Goal: Task Accomplishment & Management: Use online tool/utility

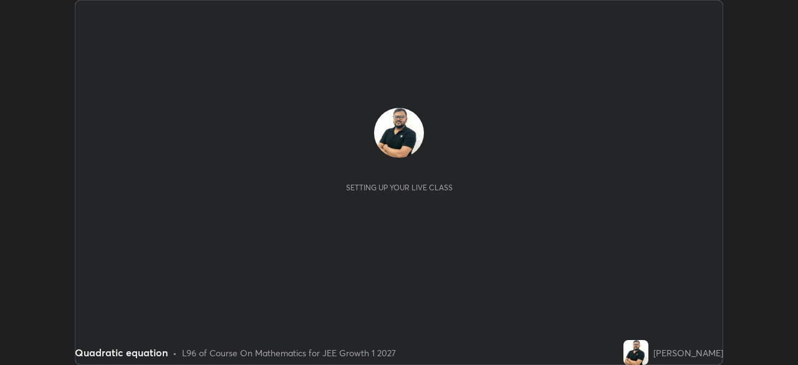
scroll to position [365, 797]
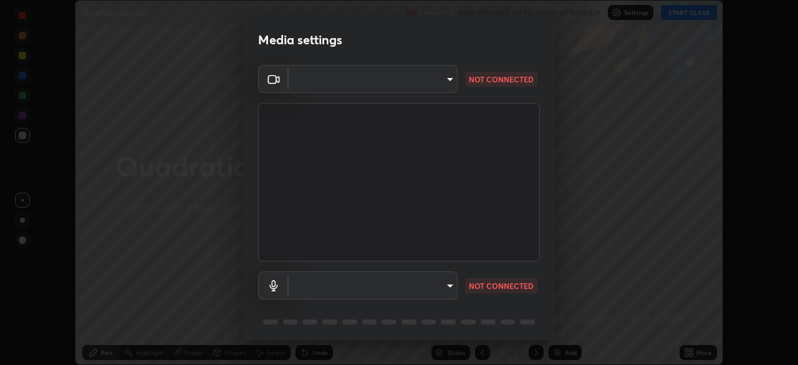
type input "a5a91be9a750efe7fbc997cb1209312c5cc87bcf4e01e7478b4a4ff081da6c32"
type input "523119136fc1150737cc506150177678be9dd147c8cb23d4e4e245b066326e61"
click at [402, 78] on body "Erase all Quadratic equation Recording WAS SCHEDULED TO START AT 9:00 AM Settin…" at bounding box center [399, 182] width 798 height 365
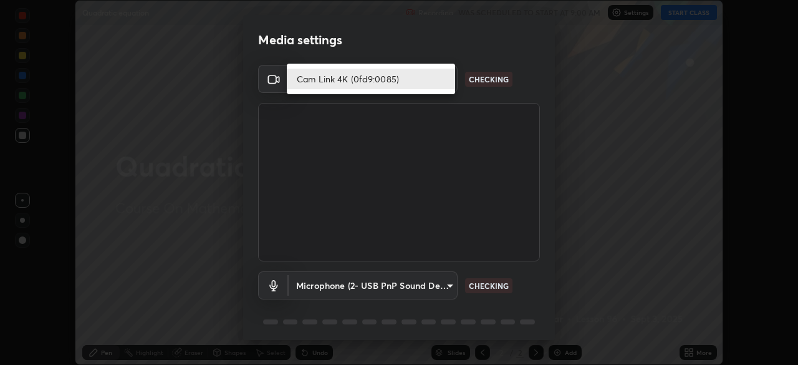
click at [370, 77] on li "Cam Link 4K (0fd9:0085)" at bounding box center [371, 79] width 168 height 21
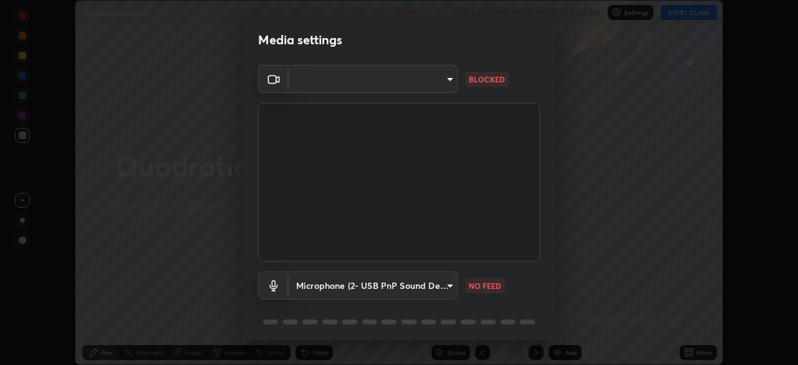
click at [417, 82] on body "Erase all Quadratic equation Recording WAS SCHEDULED TO START AT 9:00 AM Settin…" at bounding box center [399, 182] width 798 height 365
click at [400, 85] on div at bounding box center [399, 182] width 798 height 365
click at [397, 85] on body "Erase all Quadratic equation Recording WAS SCHEDULED TO START AT 9:00 AM Settin…" at bounding box center [399, 182] width 798 height 365
click at [333, 81] on div at bounding box center [399, 182] width 798 height 365
click at [354, 83] on body "Erase all Quadratic equation Recording WAS SCHEDULED TO START AT 9:00 AM Settin…" at bounding box center [399, 182] width 798 height 365
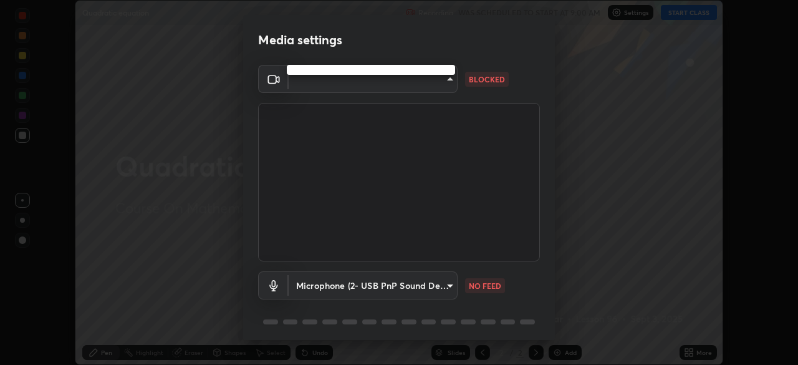
click at [365, 82] on div at bounding box center [399, 182] width 798 height 365
click at [386, 85] on body "Erase all Quadratic equation Recording WAS SCHEDULED TO START AT 9:00 AM Settin…" at bounding box center [399, 182] width 798 height 365
click at [396, 81] on div at bounding box center [399, 182] width 798 height 365
click at [405, 79] on body "Erase all Quadratic equation Recording WAS SCHEDULED TO START AT 9:00 AM Settin…" at bounding box center [399, 182] width 798 height 365
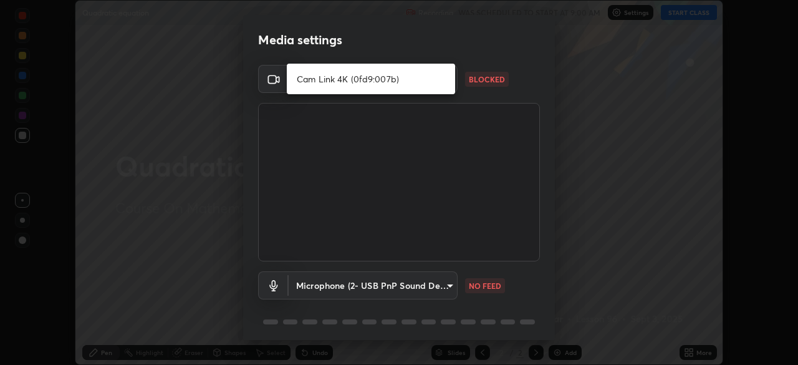
click at [436, 84] on li "Cam Link 4K (0fd9:007b)" at bounding box center [371, 79] width 168 height 21
type input "6a58b21e3886260455e3a8f5b68a010b8d66c957dea9152d99a69134fe1af4a5"
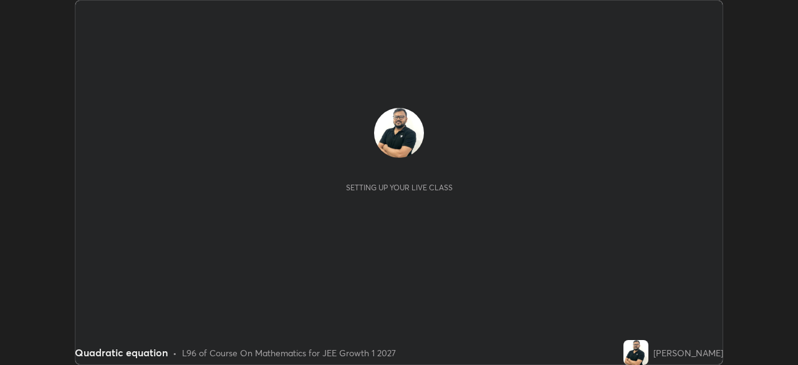
scroll to position [365, 797]
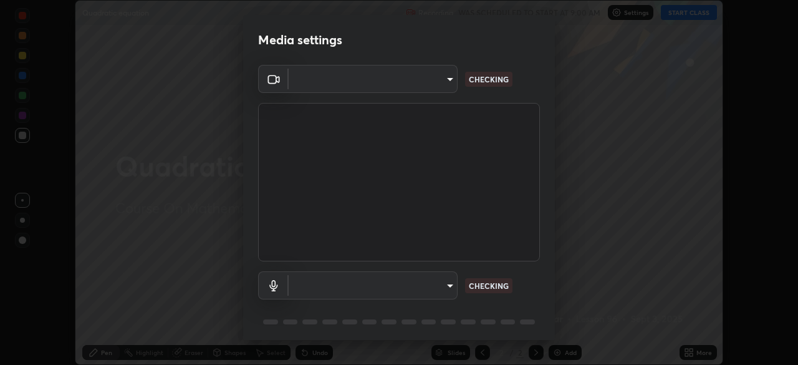
type input "6a58b21e3886260455e3a8f5b68a010b8d66c957dea9152d99a69134fe1af4a5"
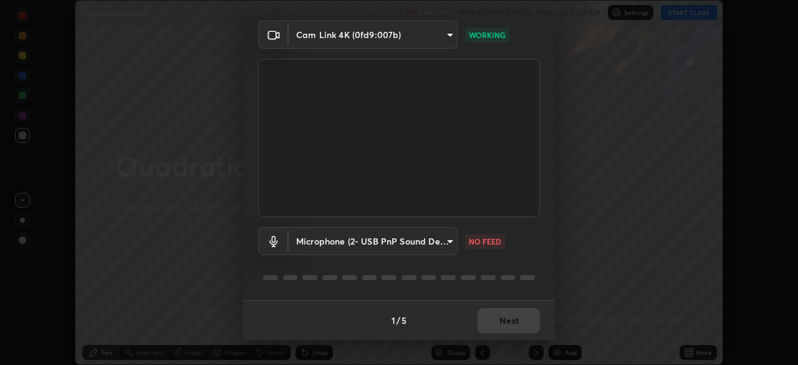
click at [442, 242] on body "Erase all Quadratic equation Recording WAS SCHEDULED TO START AT 9:00 AM Settin…" at bounding box center [399, 182] width 798 height 365
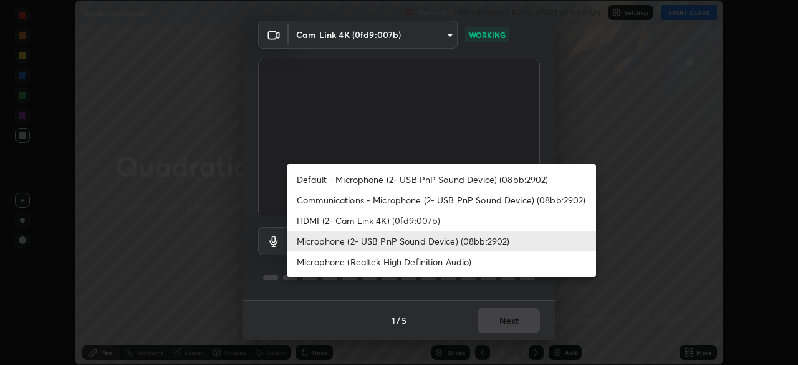
click at [462, 182] on li "Default - Microphone (2- USB PnP Sound Device) (08bb:2902)" at bounding box center [441, 179] width 309 height 21
type input "default"
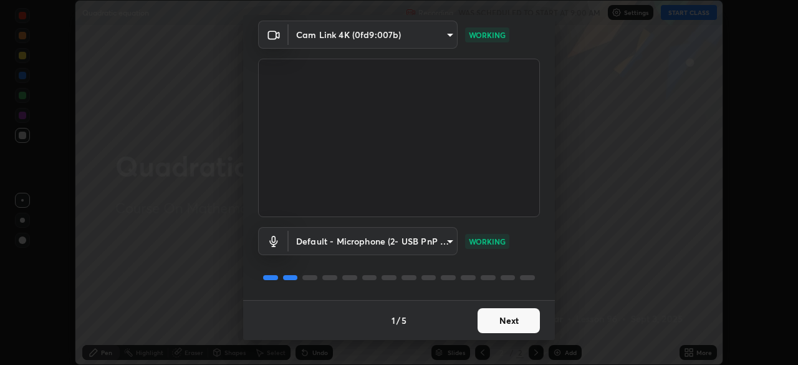
click at [505, 325] on button "Next" at bounding box center [508, 320] width 62 height 25
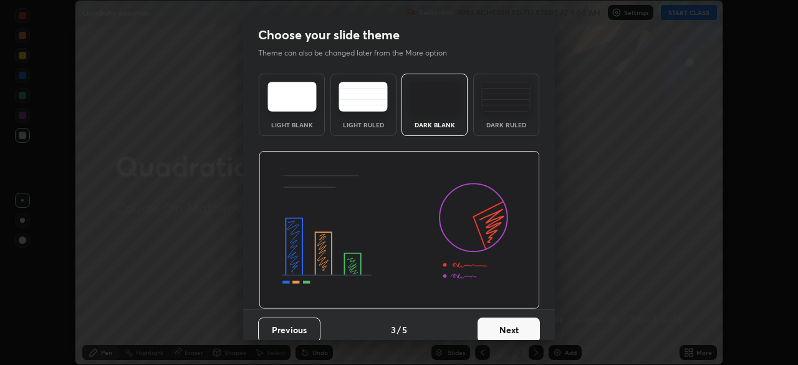
click at [507, 322] on button "Next" at bounding box center [508, 329] width 62 height 25
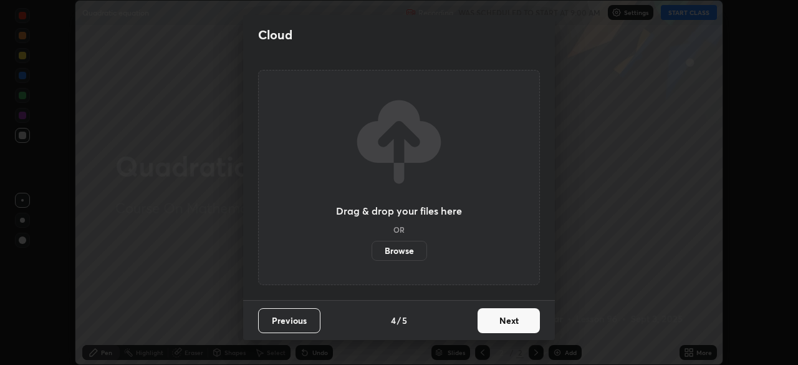
click at [507, 323] on button "Next" at bounding box center [508, 320] width 62 height 25
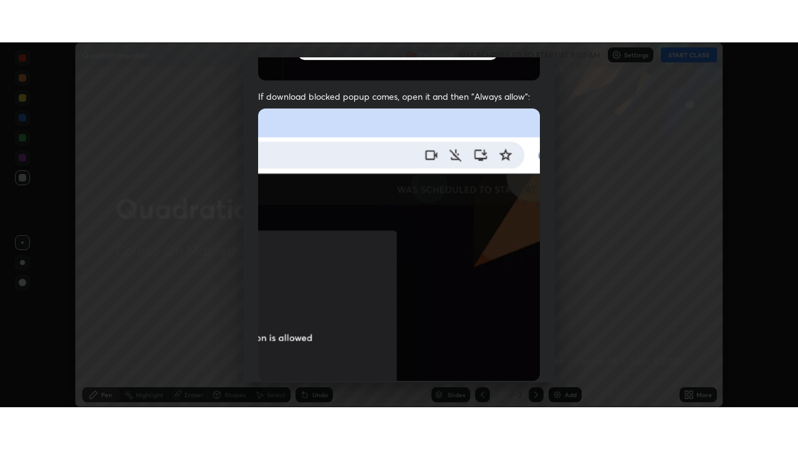
scroll to position [298, 0]
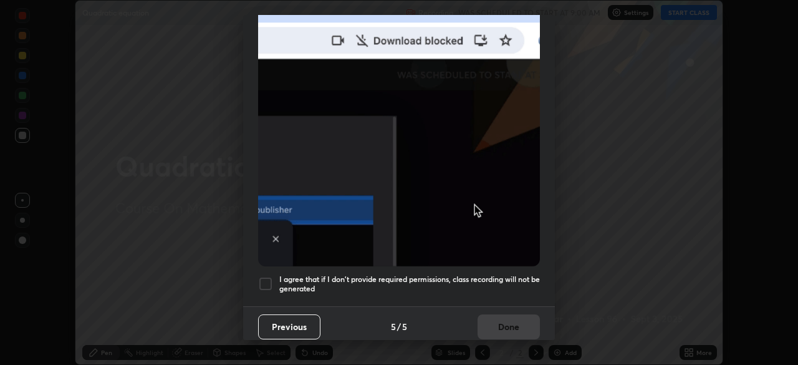
click at [264, 276] on div at bounding box center [265, 283] width 15 height 15
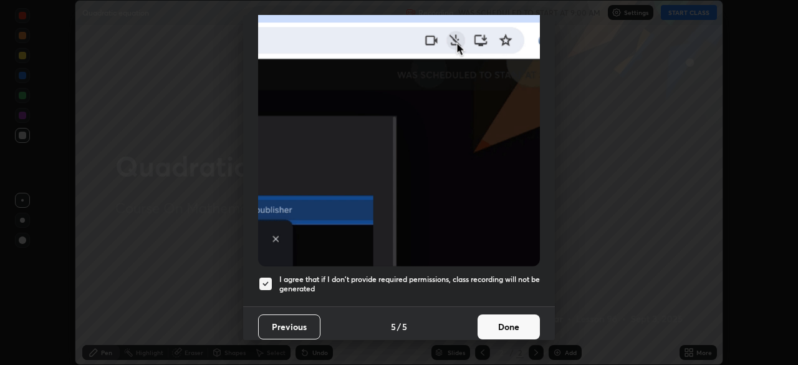
click at [503, 315] on button "Done" at bounding box center [508, 326] width 62 height 25
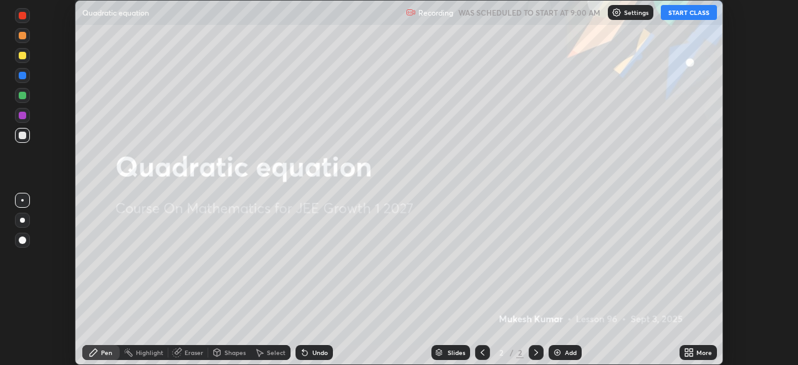
click at [682, 11] on button "START CLASS" at bounding box center [689, 12] width 56 height 15
click at [699, 352] on div "More" at bounding box center [704, 352] width 16 height 6
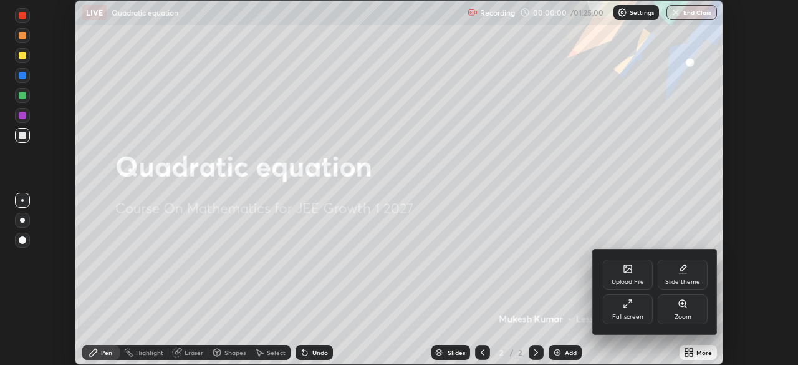
click at [626, 303] on icon at bounding box center [628, 303] width 10 height 10
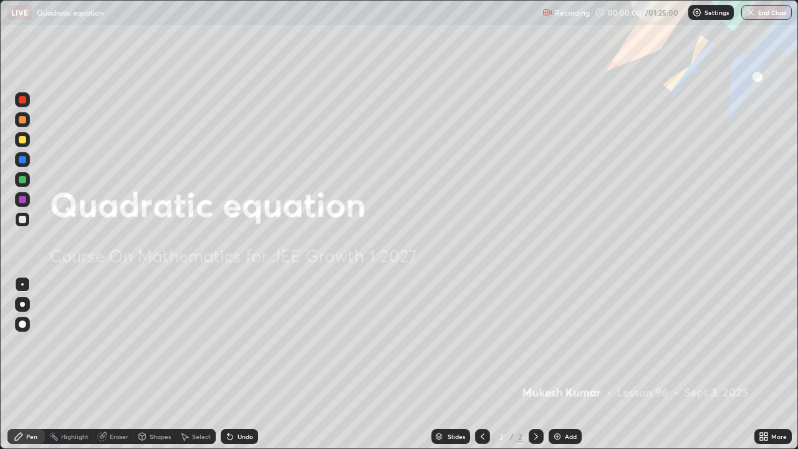
scroll to position [449, 798]
click at [560, 364] on img at bounding box center [557, 436] width 10 height 10
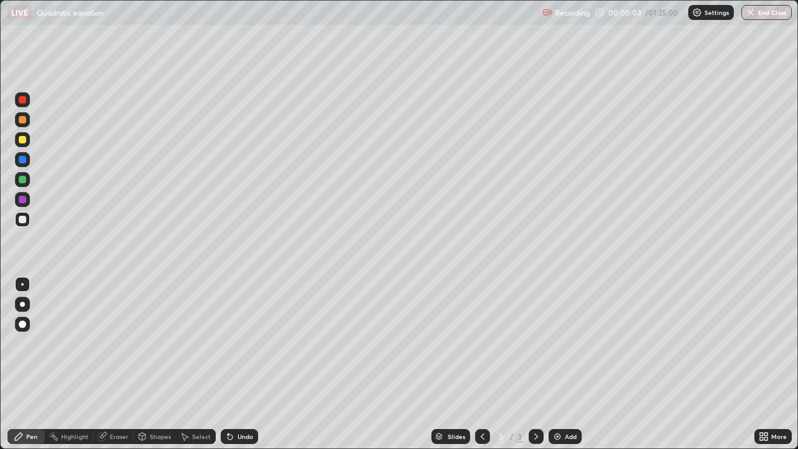
click at [29, 102] on div at bounding box center [22, 99] width 15 height 15
click at [25, 141] on div at bounding box center [22, 139] width 7 height 7
click at [25, 178] on div at bounding box center [22, 179] width 7 height 7
click at [23, 219] on div at bounding box center [22, 219] width 7 height 7
click at [23, 179] on div at bounding box center [22, 179] width 7 height 7
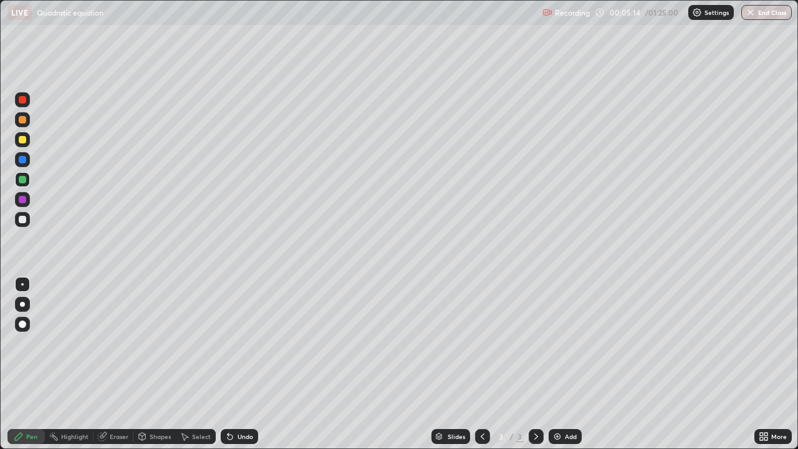
click at [21, 181] on div at bounding box center [22, 179] width 7 height 7
click at [560, 364] on img at bounding box center [557, 436] width 10 height 10
click at [24, 100] on div at bounding box center [22, 99] width 7 height 7
click at [22, 179] on div at bounding box center [22, 179] width 7 height 7
click at [25, 222] on div at bounding box center [22, 219] width 7 height 7
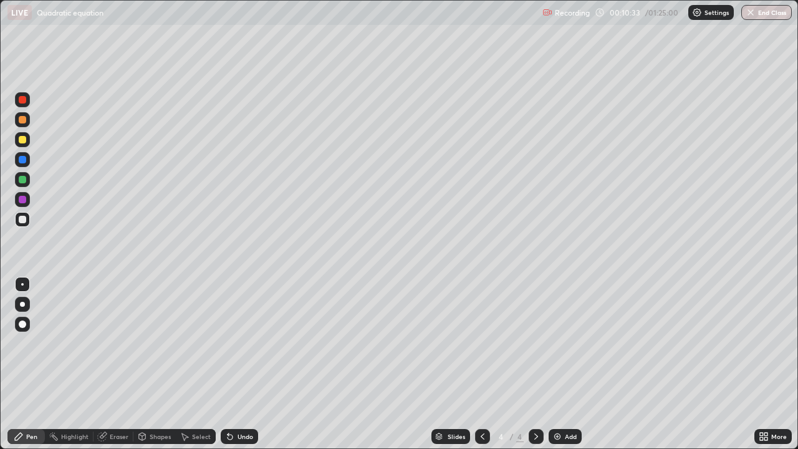
click at [19, 183] on div at bounding box center [22, 179] width 7 height 7
click at [26, 219] on div at bounding box center [22, 219] width 7 height 7
click at [246, 364] on div "Undo" at bounding box center [245, 436] width 16 height 6
click at [243, 364] on div "Undo" at bounding box center [245, 436] width 16 height 6
click at [238, 364] on div "Undo" at bounding box center [245, 436] width 16 height 6
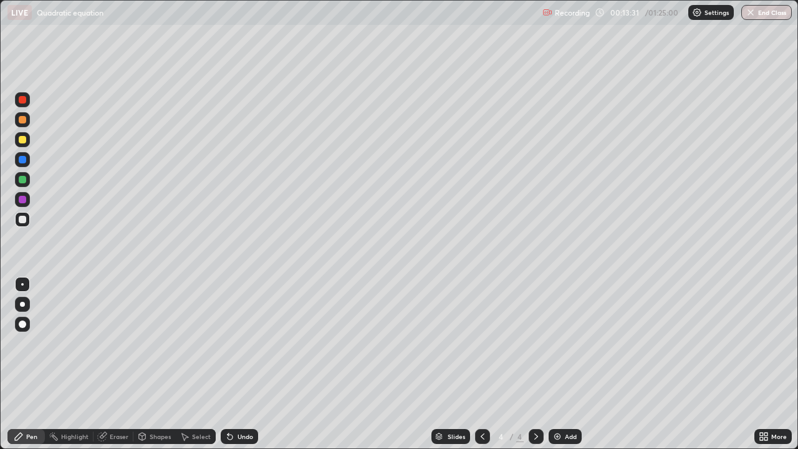
click at [240, 364] on div "Undo" at bounding box center [245, 436] width 16 height 6
click at [244, 364] on div "Undo" at bounding box center [245, 436] width 16 height 6
click at [249, 364] on div "Undo" at bounding box center [245, 436] width 16 height 6
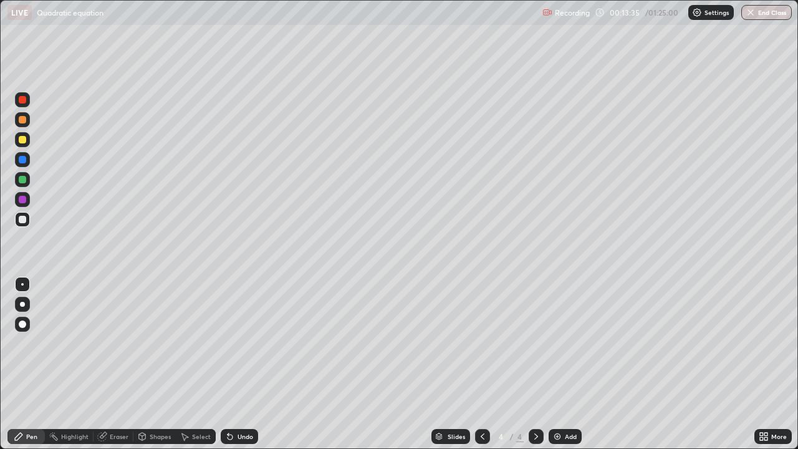
click at [247, 364] on div "Undo" at bounding box center [245, 436] width 16 height 6
click at [246, 364] on div "Undo" at bounding box center [245, 436] width 16 height 6
click at [244, 364] on div "Undo" at bounding box center [245, 436] width 16 height 6
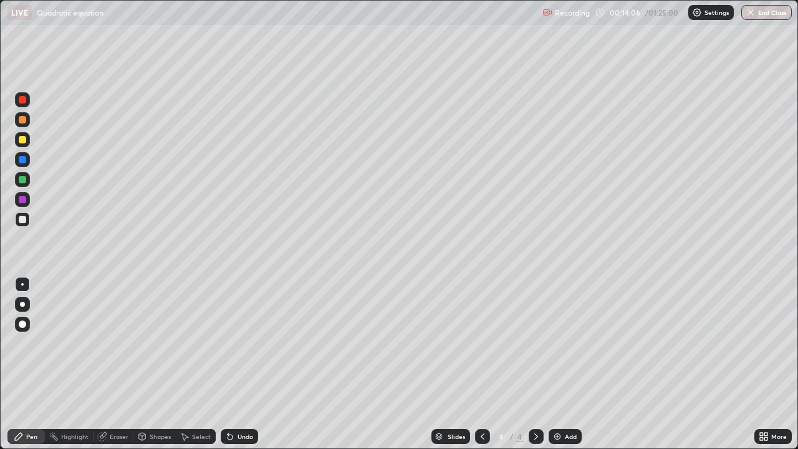
click at [244, 364] on div "Undo" at bounding box center [245, 436] width 16 height 6
click at [240, 364] on div "Undo" at bounding box center [245, 436] width 16 height 6
click at [241, 364] on div "Undo" at bounding box center [245, 436] width 16 height 6
click at [244, 364] on div "Undo" at bounding box center [245, 436] width 16 height 6
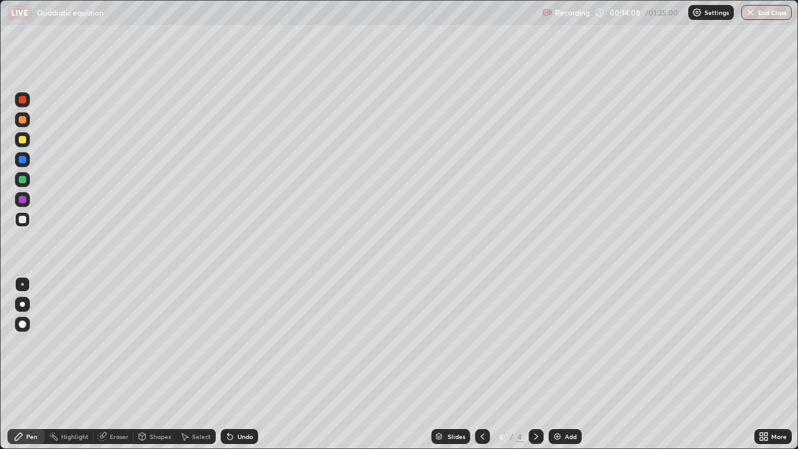
click at [246, 364] on div "Undo" at bounding box center [245, 436] width 16 height 6
click at [242, 364] on div "Undo" at bounding box center [245, 436] width 16 height 6
click at [22, 143] on div at bounding box center [22, 139] width 7 height 7
click at [246, 364] on div "Undo" at bounding box center [245, 436] width 16 height 6
click at [24, 221] on div at bounding box center [22, 219] width 7 height 7
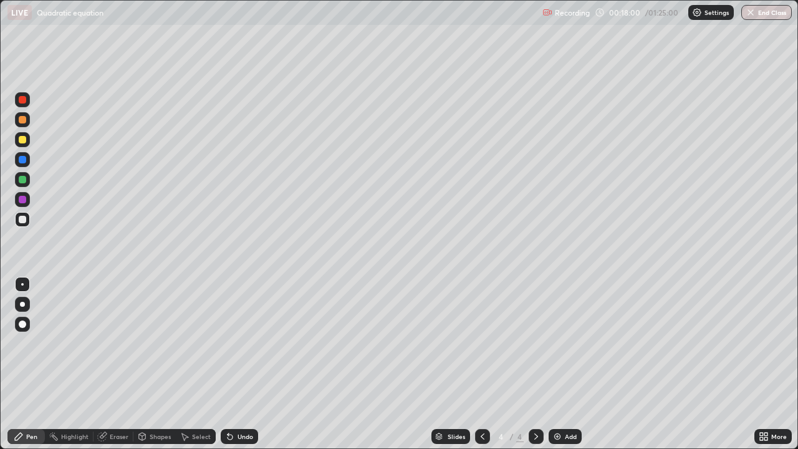
click at [565, 364] on div "Add" at bounding box center [571, 436] width 12 height 6
click at [25, 141] on div at bounding box center [22, 139] width 7 height 7
click at [26, 221] on div at bounding box center [22, 219] width 7 height 7
click at [26, 178] on div at bounding box center [22, 179] width 7 height 7
click at [245, 364] on div "Undo" at bounding box center [245, 436] width 16 height 6
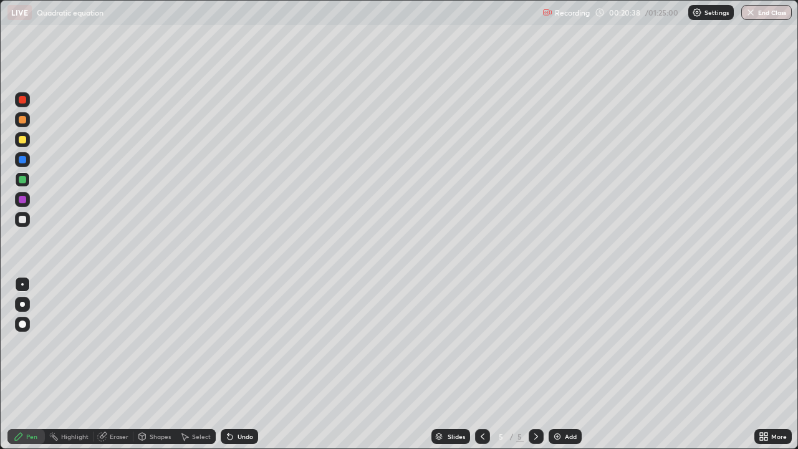
click at [27, 221] on div at bounding box center [22, 219] width 15 height 15
click at [571, 364] on div "Add" at bounding box center [571, 436] width 12 height 6
click at [25, 122] on div at bounding box center [22, 119] width 7 height 7
click at [23, 219] on div at bounding box center [22, 219] width 7 height 7
click at [22, 222] on div at bounding box center [22, 219] width 7 height 7
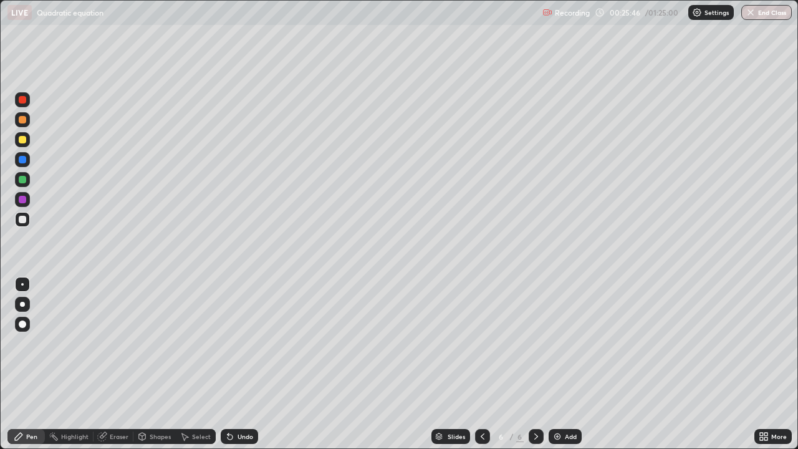
click at [25, 176] on div at bounding box center [22, 179] width 7 height 7
click at [24, 220] on div at bounding box center [22, 219] width 7 height 7
click at [24, 181] on div at bounding box center [22, 179] width 7 height 7
click at [247, 364] on div "Undo" at bounding box center [245, 436] width 16 height 6
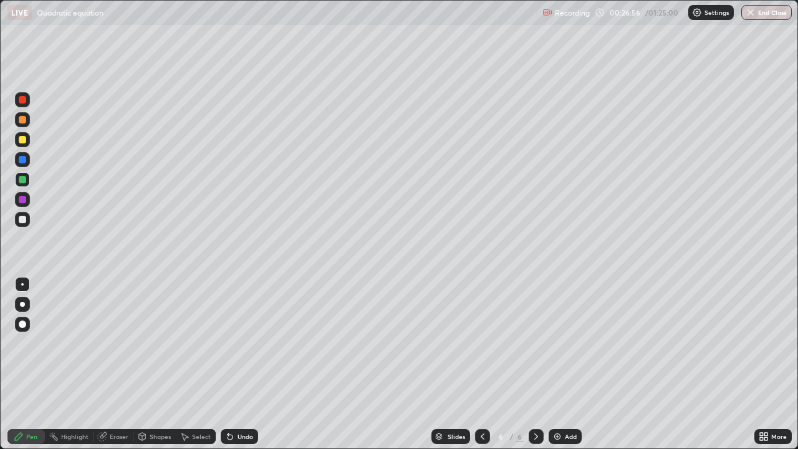
click at [247, 364] on div "Undo" at bounding box center [245, 436] width 16 height 6
click at [24, 217] on div at bounding box center [22, 219] width 7 height 7
click at [565, 364] on div "Add" at bounding box center [571, 436] width 12 height 6
click at [482, 364] on icon at bounding box center [482, 436] width 4 height 6
click at [535, 364] on div at bounding box center [535, 436] width 15 height 15
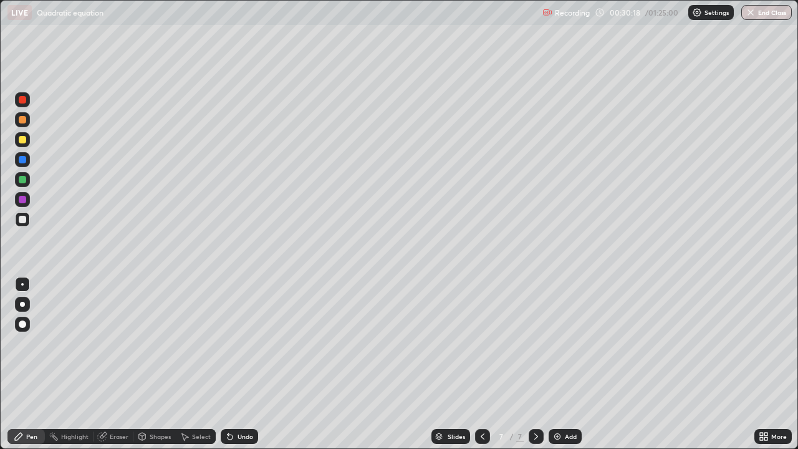
click at [482, 364] on icon at bounding box center [482, 436] width 4 height 6
click at [534, 364] on icon at bounding box center [536, 436] width 10 height 10
click at [481, 364] on icon at bounding box center [482, 436] width 10 height 10
click at [535, 364] on icon at bounding box center [536, 436] width 10 height 10
click at [115, 364] on div "Eraser" at bounding box center [113, 436] width 40 height 15
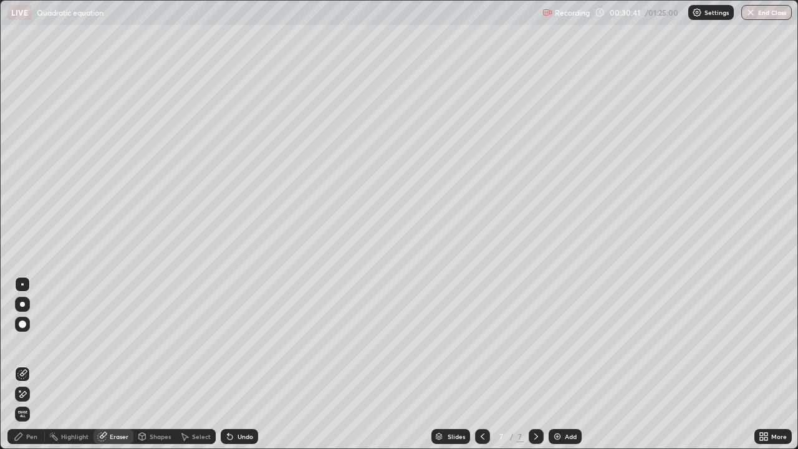
click at [34, 364] on div "Pen" at bounding box center [31, 436] width 11 height 6
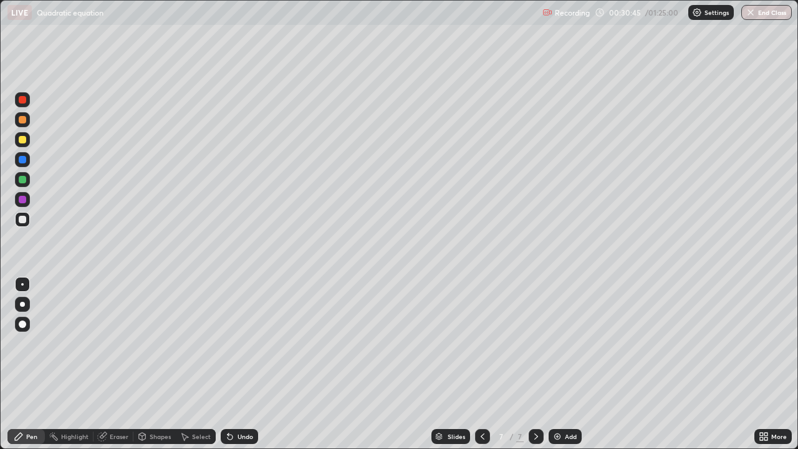
click at [236, 364] on div "Undo" at bounding box center [239, 436] width 37 height 15
click at [481, 364] on icon at bounding box center [482, 436] width 10 height 10
click at [533, 364] on icon at bounding box center [536, 436] width 10 height 10
click at [24, 174] on div at bounding box center [22, 179] width 15 height 15
click at [27, 219] on div at bounding box center [22, 219] width 15 height 15
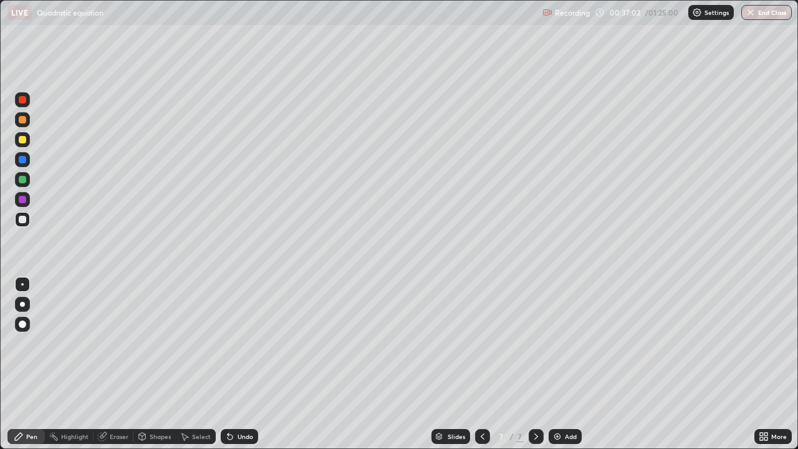
click at [249, 364] on div "Undo" at bounding box center [245, 436] width 16 height 6
click at [245, 364] on div "Undo" at bounding box center [245, 436] width 16 height 6
click at [27, 179] on div at bounding box center [22, 179] width 15 height 15
click at [560, 364] on img at bounding box center [557, 436] width 10 height 10
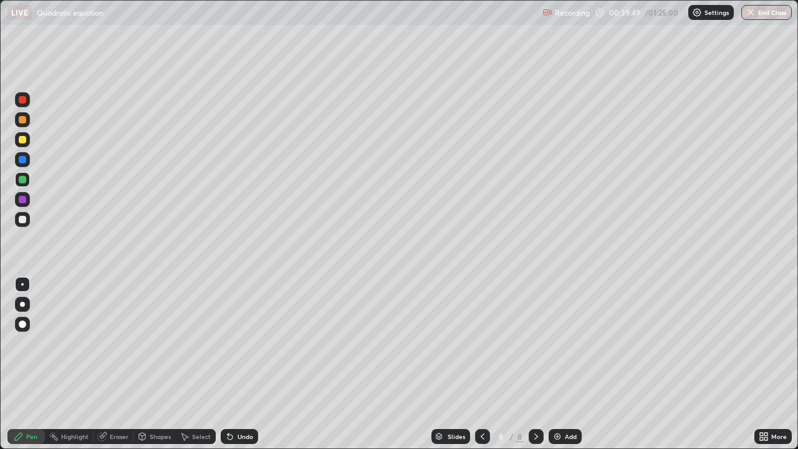
click at [479, 364] on icon at bounding box center [482, 436] width 10 height 10
click at [535, 364] on icon at bounding box center [536, 436] width 4 height 6
click at [23, 219] on div at bounding box center [22, 219] width 7 height 7
click at [482, 364] on icon at bounding box center [482, 436] width 10 height 10
click at [534, 364] on icon at bounding box center [536, 436] width 10 height 10
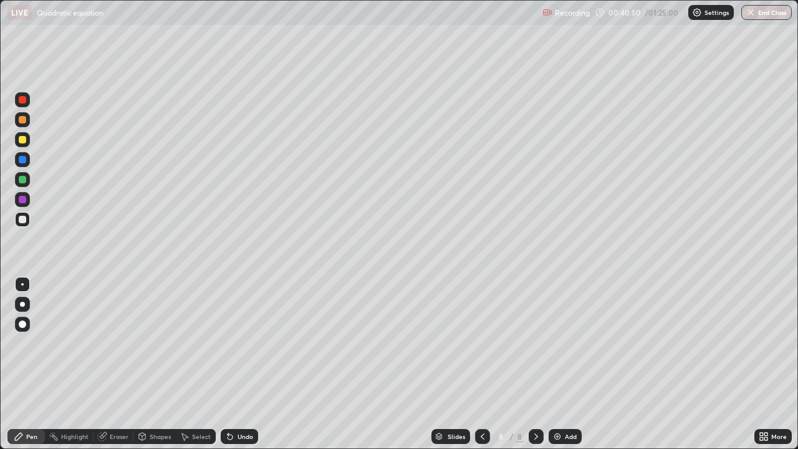
click at [482, 364] on icon at bounding box center [482, 436] width 4 height 6
click at [535, 364] on icon at bounding box center [536, 436] width 10 height 10
click at [242, 364] on div "Undo" at bounding box center [245, 436] width 16 height 6
click at [239, 364] on div "Undo" at bounding box center [245, 436] width 16 height 6
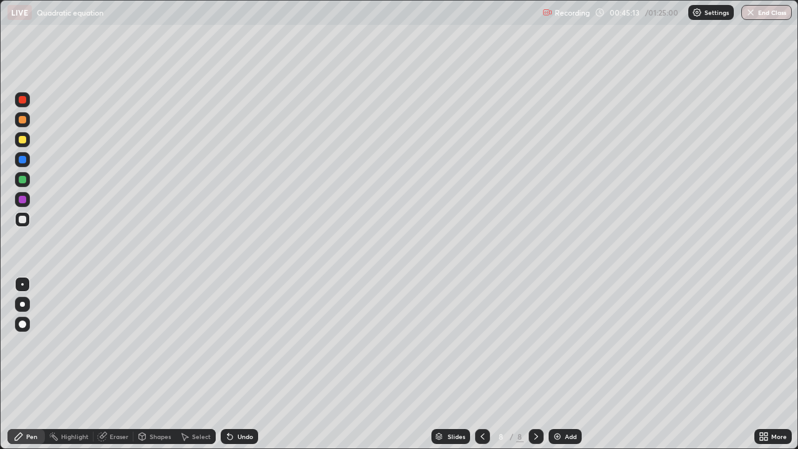
click at [239, 364] on div "Undo" at bounding box center [245, 436] width 16 height 6
click at [241, 364] on div "Undo" at bounding box center [245, 436] width 16 height 6
click at [242, 364] on div "Undo" at bounding box center [245, 436] width 16 height 6
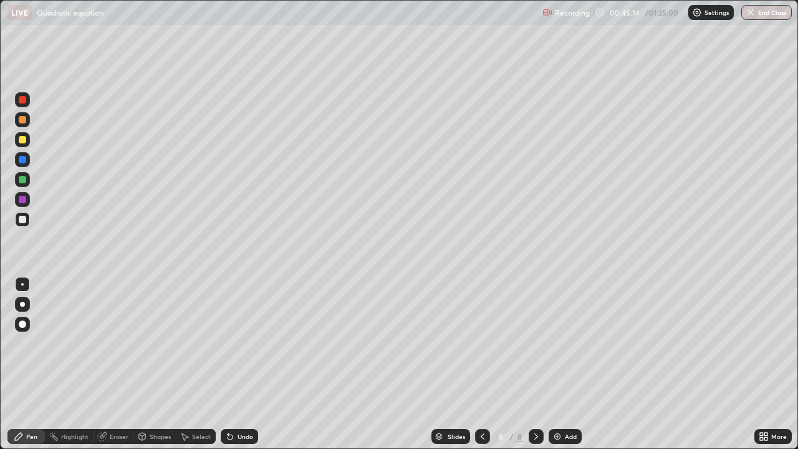
click at [245, 364] on div "Undo" at bounding box center [245, 436] width 16 height 6
click at [26, 177] on div at bounding box center [22, 179] width 7 height 7
click at [25, 219] on div at bounding box center [22, 219] width 7 height 7
click at [535, 364] on icon at bounding box center [536, 436] width 10 height 10
click at [563, 364] on div "Add" at bounding box center [564, 436] width 33 height 15
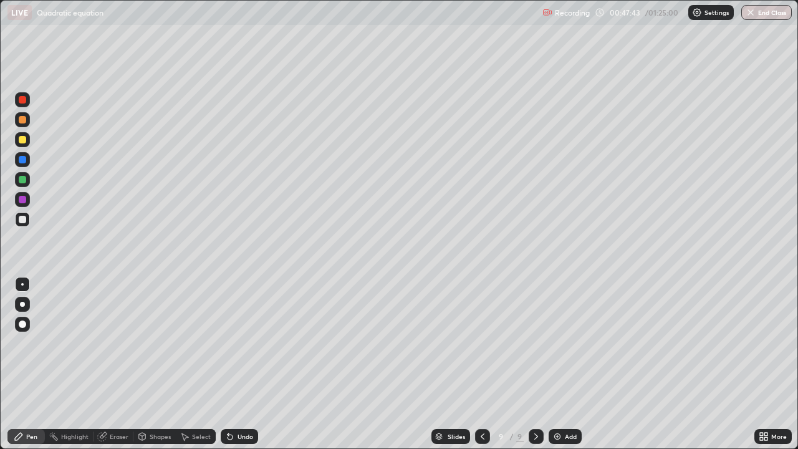
click at [25, 180] on div at bounding box center [22, 179] width 7 height 7
click at [483, 364] on icon at bounding box center [482, 436] width 10 height 10
click at [21, 219] on div at bounding box center [22, 219] width 7 height 7
click at [536, 364] on icon at bounding box center [536, 436] width 10 height 10
click at [25, 136] on div at bounding box center [22, 139] width 15 height 15
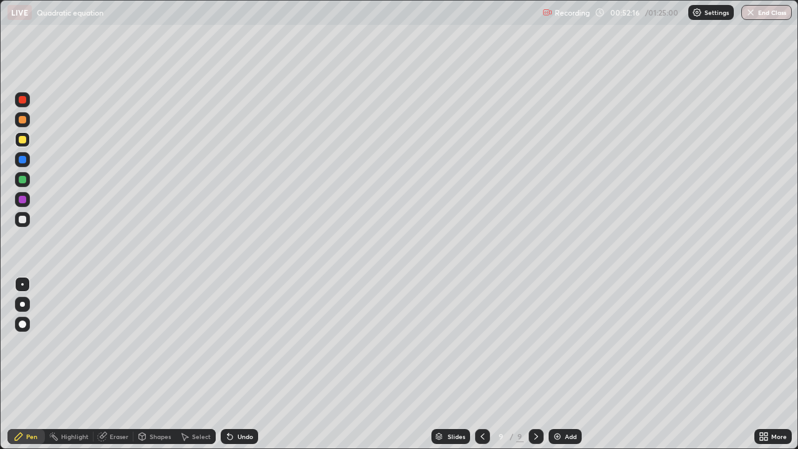
click at [23, 219] on div at bounding box center [22, 219] width 7 height 7
click at [243, 364] on div "Undo" at bounding box center [245, 436] width 16 height 6
click at [244, 364] on div "Undo" at bounding box center [245, 436] width 16 height 6
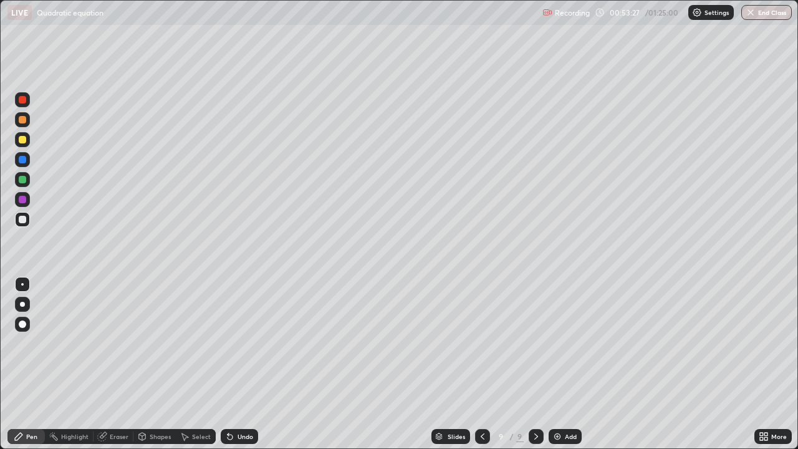
click at [246, 364] on div "Undo" at bounding box center [245, 436] width 16 height 6
click at [21, 178] on div at bounding box center [22, 179] width 7 height 7
click at [562, 364] on div "Add" at bounding box center [564, 436] width 33 height 15
click at [22, 100] on div at bounding box center [22, 99] width 7 height 7
click at [21, 139] on div at bounding box center [22, 139] width 7 height 7
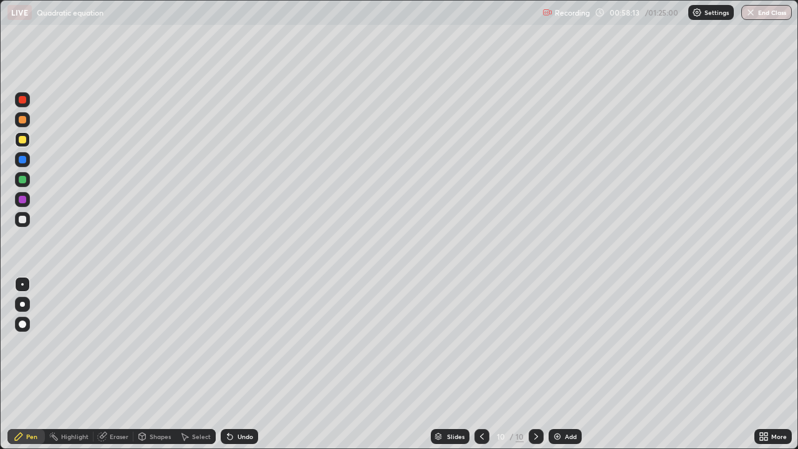
click at [24, 178] on div at bounding box center [22, 179] width 7 height 7
click at [21, 218] on div at bounding box center [22, 219] width 7 height 7
click at [245, 364] on div "Undo" at bounding box center [245, 436] width 16 height 6
click at [239, 364] on div "Undo" at bounding box center [245, 436] width 16 height 6
click at [24, 179] on div at bounding box center [22, 179] width 7 height 7
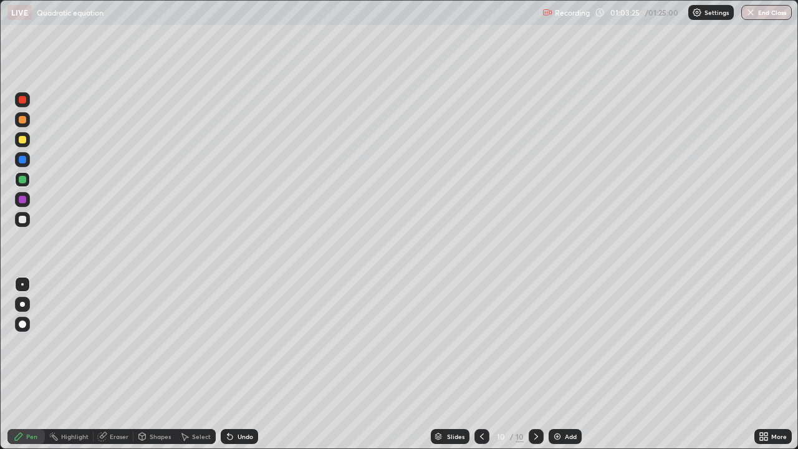
click at [22, 222] on div at bounding box center [22, 219] width 7 height 7
click at [253, 364] on div "Undo" at bounding box center [239, 436] width 37 height 15
click at [562, 364] on div "Add" at bounding box center [564, 436] width 33 height 15
click at [475, 364] on div at bounding box center [482, 436] width 15 height 15
click at [533, 364] on div at bounding box center [535, 436] width 15 height 15
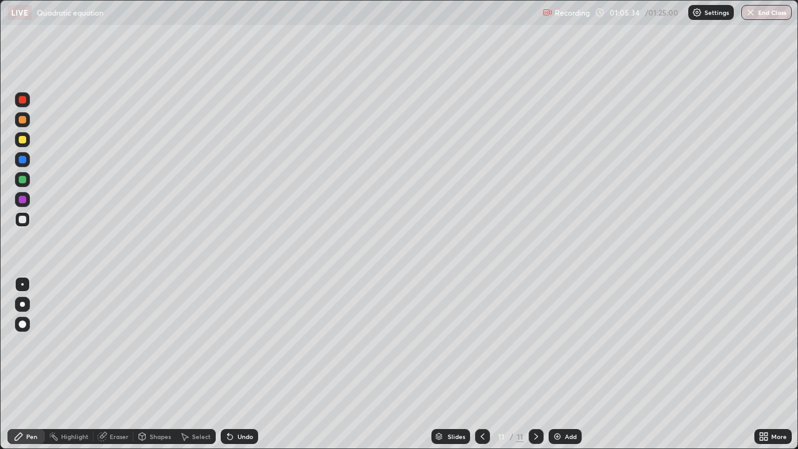
click at [25, 141] on div at bounding box center [22, 139] width 7 height 7
click at [485, 364] on icon at bounding box center [482, 436] width 10 height 10
click at [535, 364] on icon at bounding box center [536, 436] width 10 height 10
click at [23, 219] on div at bounding box center [22, 219] width 7 height 7
click at [480, 364] on icon at bounding box center [482, 436] width 10 height 10
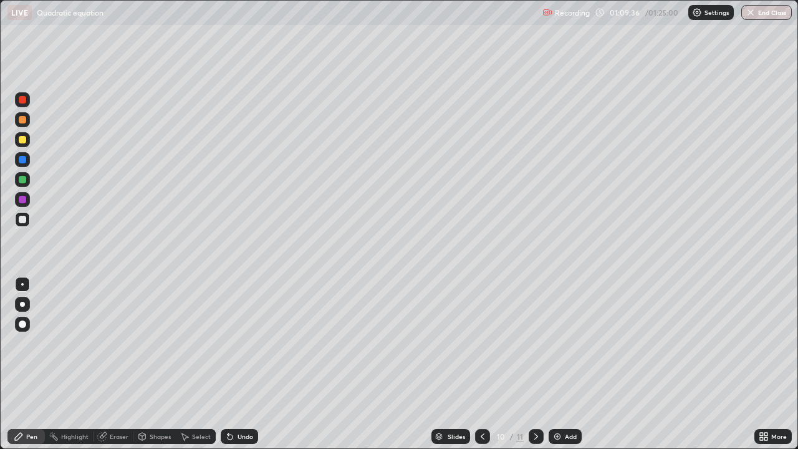
click at [535, 364] on icon at bounding box center [536, 436] width 10 height 10
click at [480, 364] on icon at bounding box center [482, 436] width 10 height 10
click at [535, 364] on div at bounding box center [535, 436] width 15 height 25
click at [535, 364] on icon at bounding box center [536, 436] width 10 height 10
click at [569, 364] on div "Add" at bounding box center [571, 436] width 12 height 6
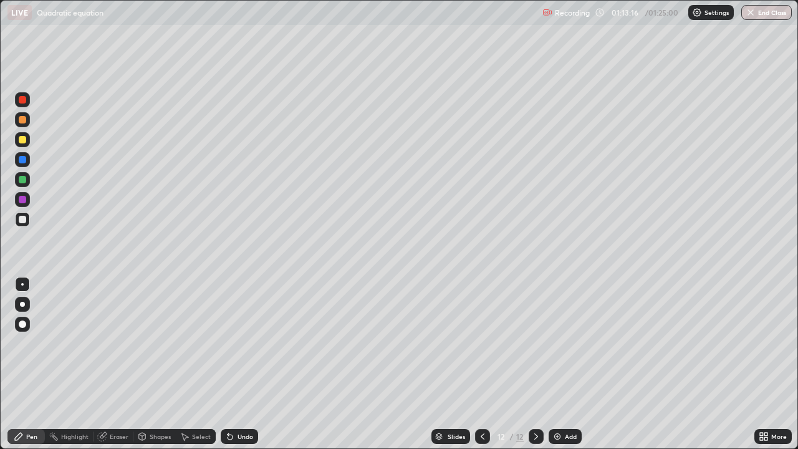
click at [21, 103] on div at bounding box center [22, 99] width 7 height 7
click at [239, 364] on div "Undo" at bounding box center [245, 436] width 16 height 6
click at [24, 136] on div at bounding box center [22, 139] width 7 height 7
click at [23, 218] on div at bounding box center [22, 219] width 7 height 7
click at [24, 174] on div at bounding box center [22, 179] width 15 height 15
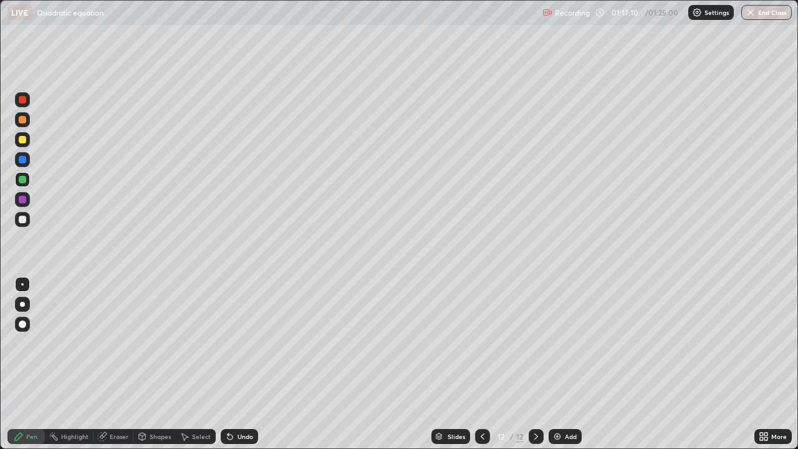
click at [27, 219] on div at bounding box center [22, 219] width 15 height 15
click at [762, 11] on button "End Class" at bounding box center [766, 12] width 50 height 15
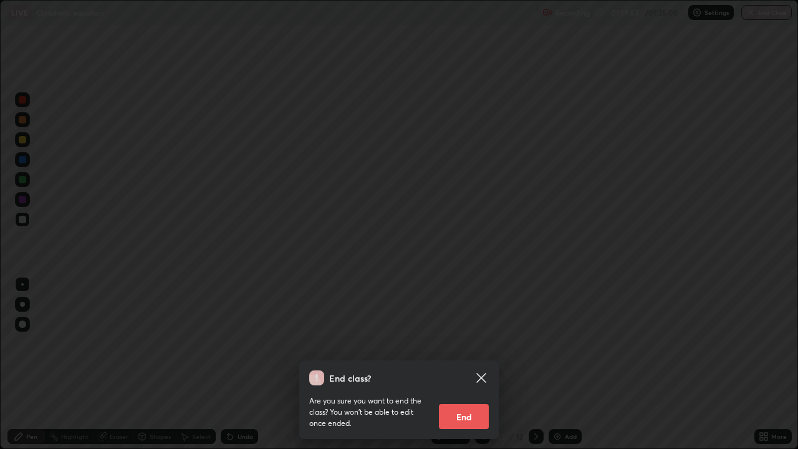
click at [463, 364] on button "End" at bounding box center [464, 416] width 50 height 25
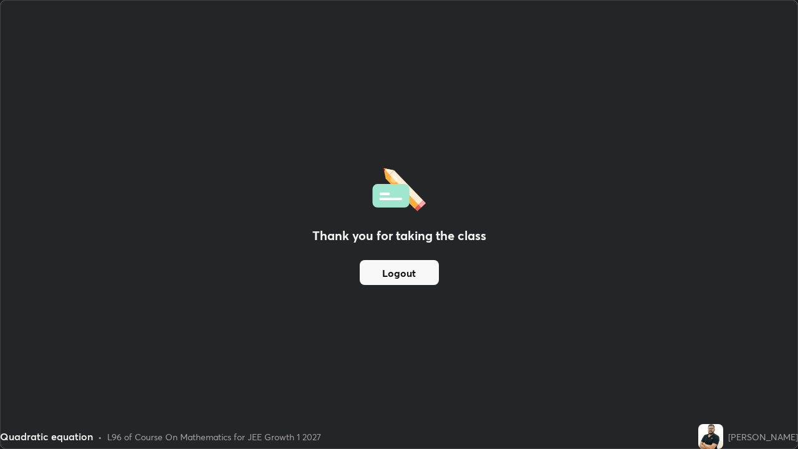
click at [399, 272] on button "Logout" at bounding box center [399, 272] width 79 height 25
